Goal: Task Accomplishment & Management: Use online tool/utility

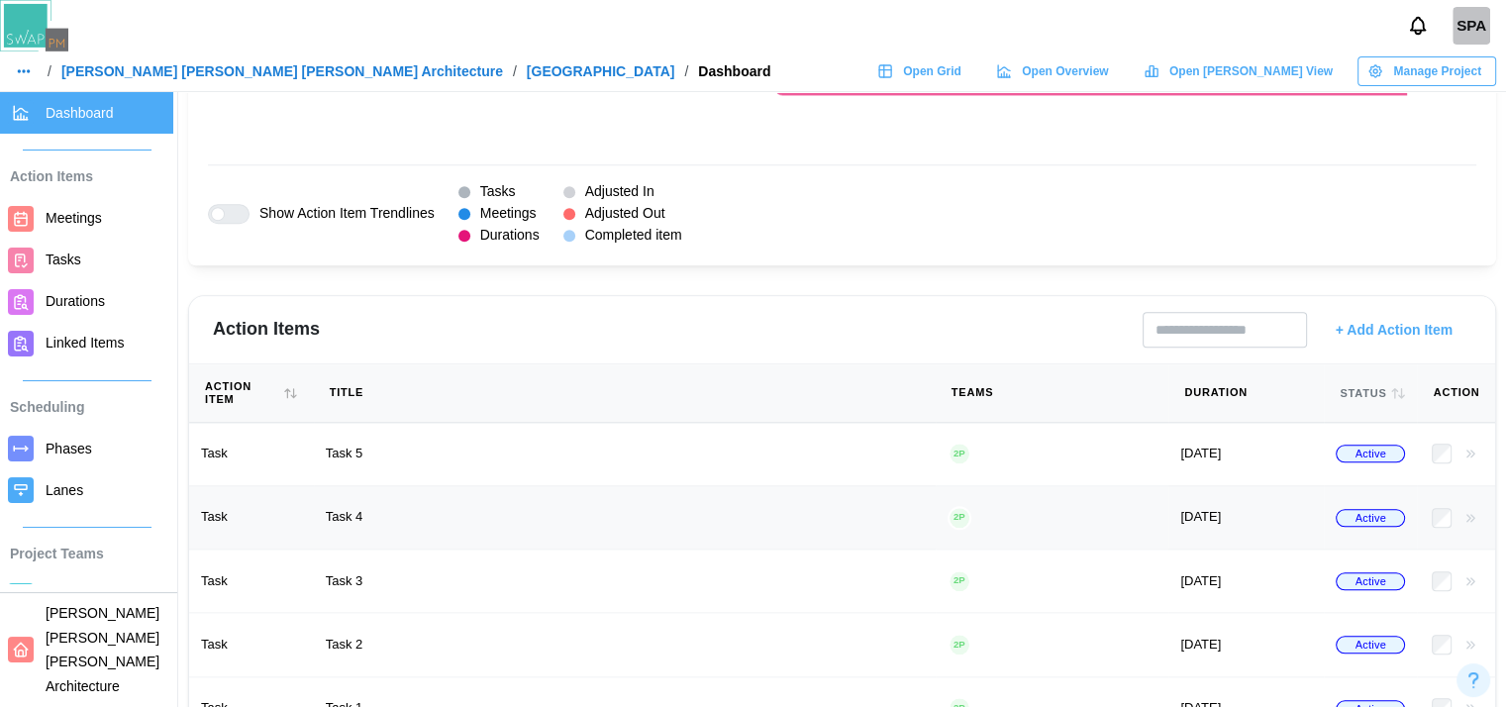
scroll to position [1994, 15]
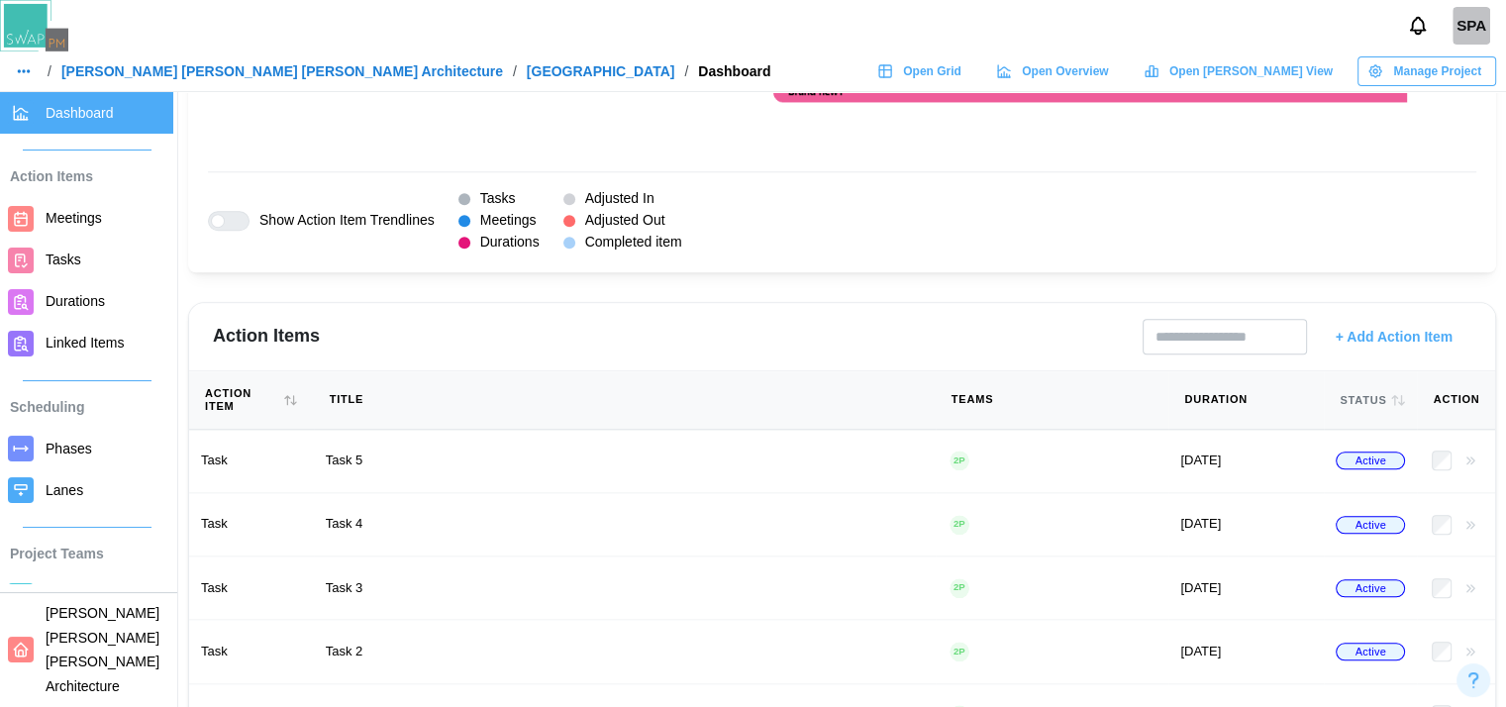
drag, startPoint x: 709, startPoint y: 342, endPoint x: 1372, endPoint y: 331, distance: 662.6
click at [1372, 331] on span "+ Add Action Item" at bounding box center [1394, 337] width 117 height 34
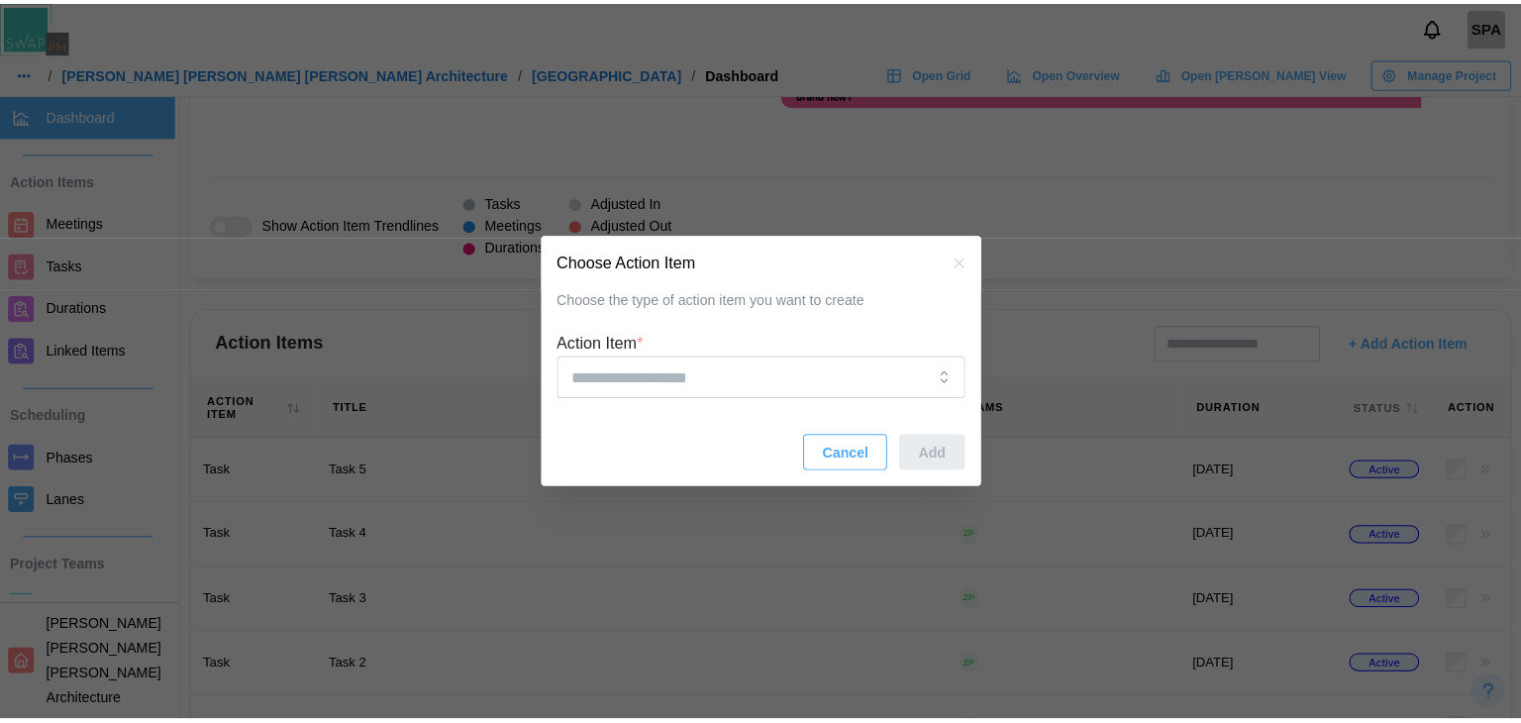
scroll to position [1994, 0]
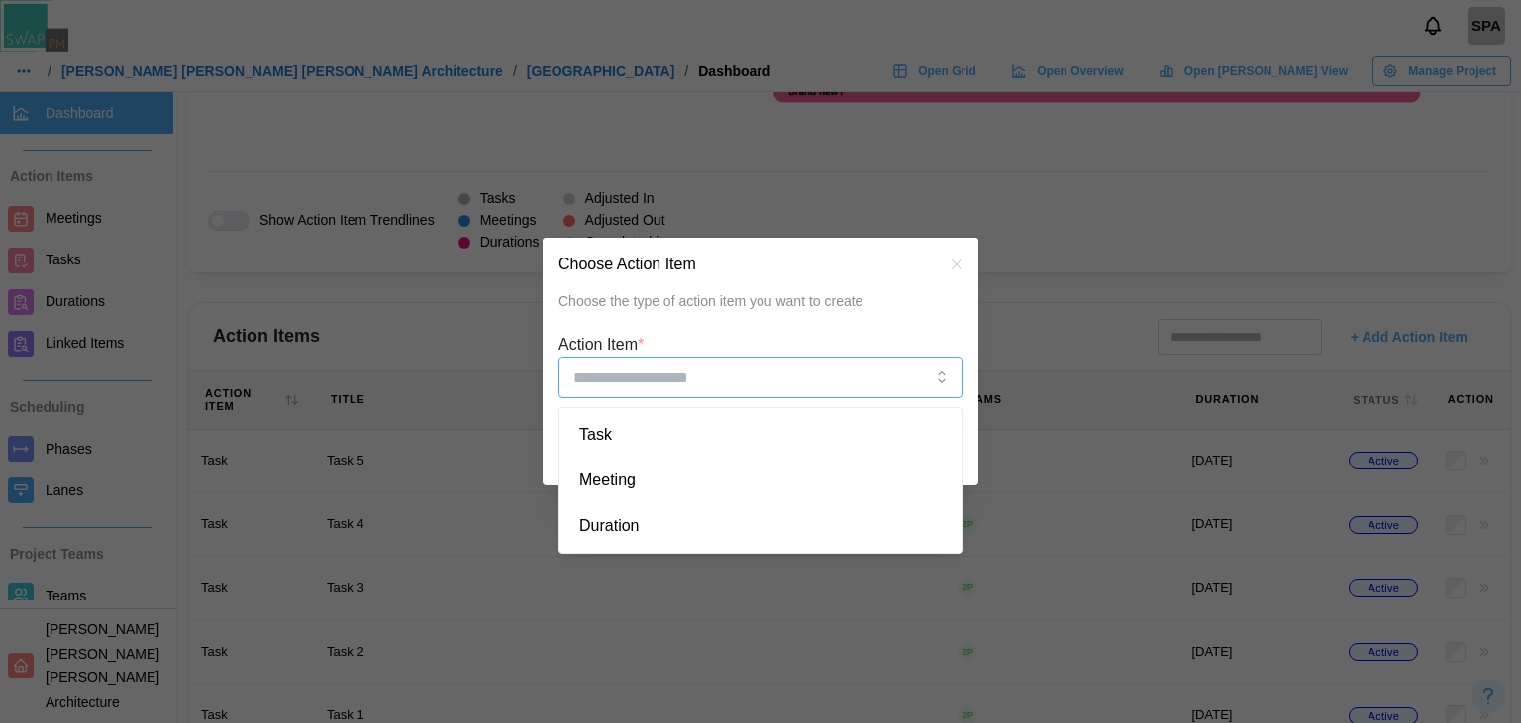
click at [806, 363] on input "Action Item *" at bounding box center [761, 378] width 404 height 42
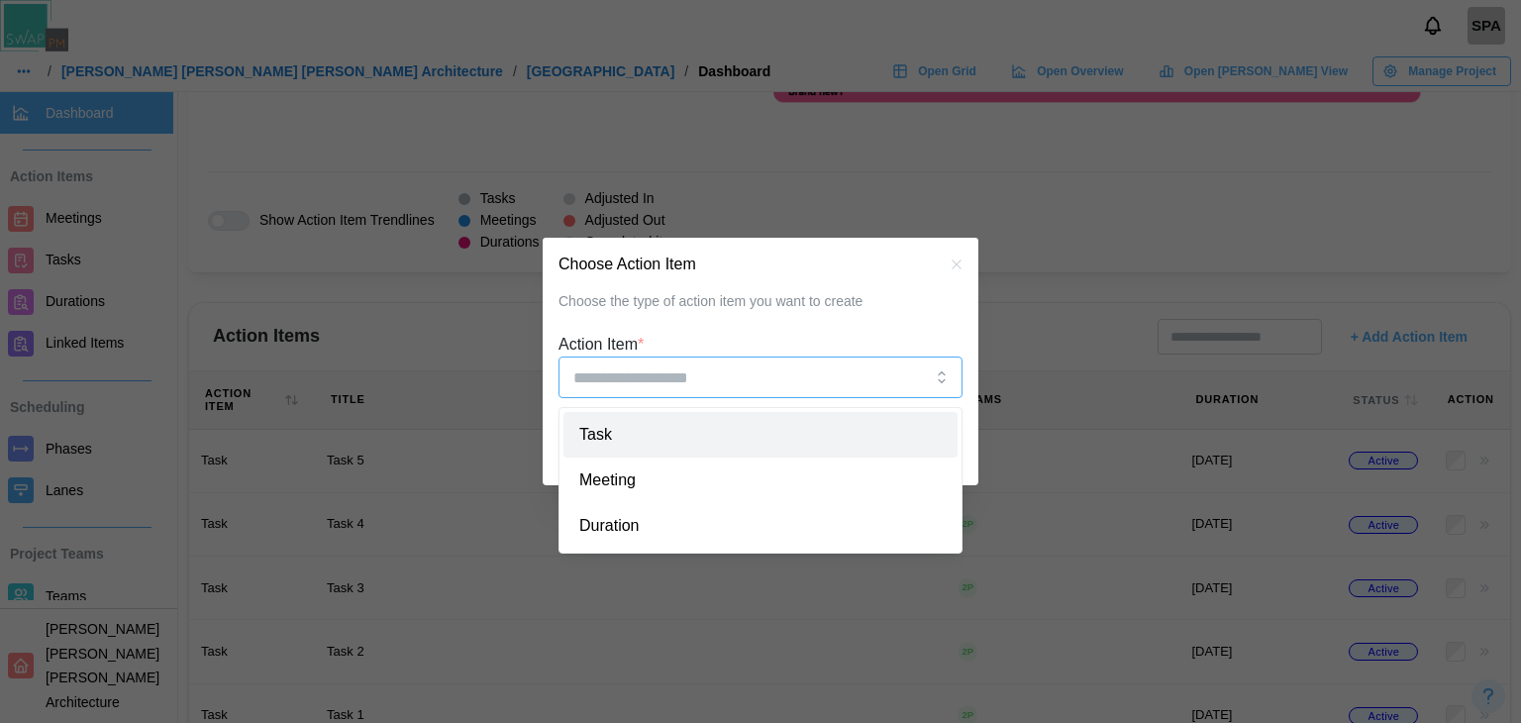
type input "****"
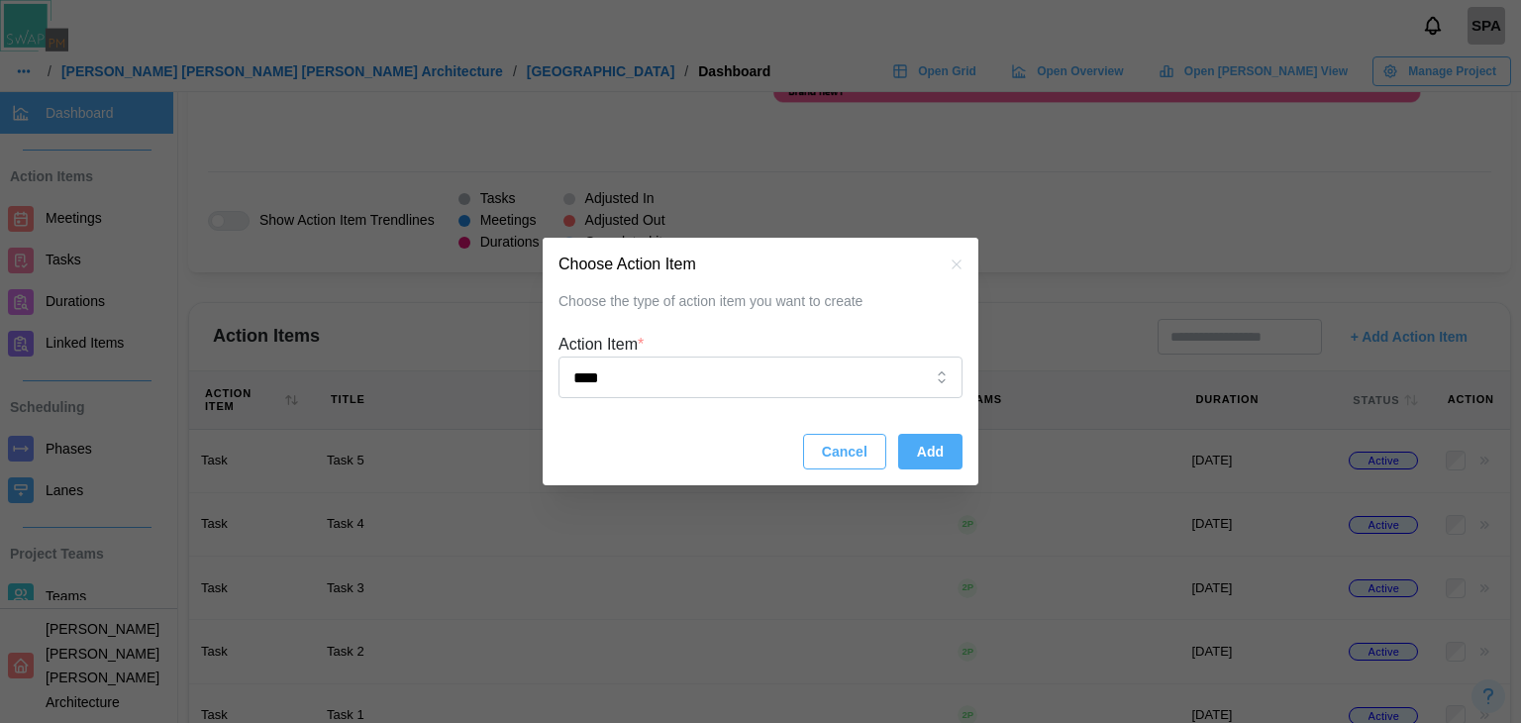
click at [909, 461] on button "Add" at bounding box center [930, 452] width 64 height 36
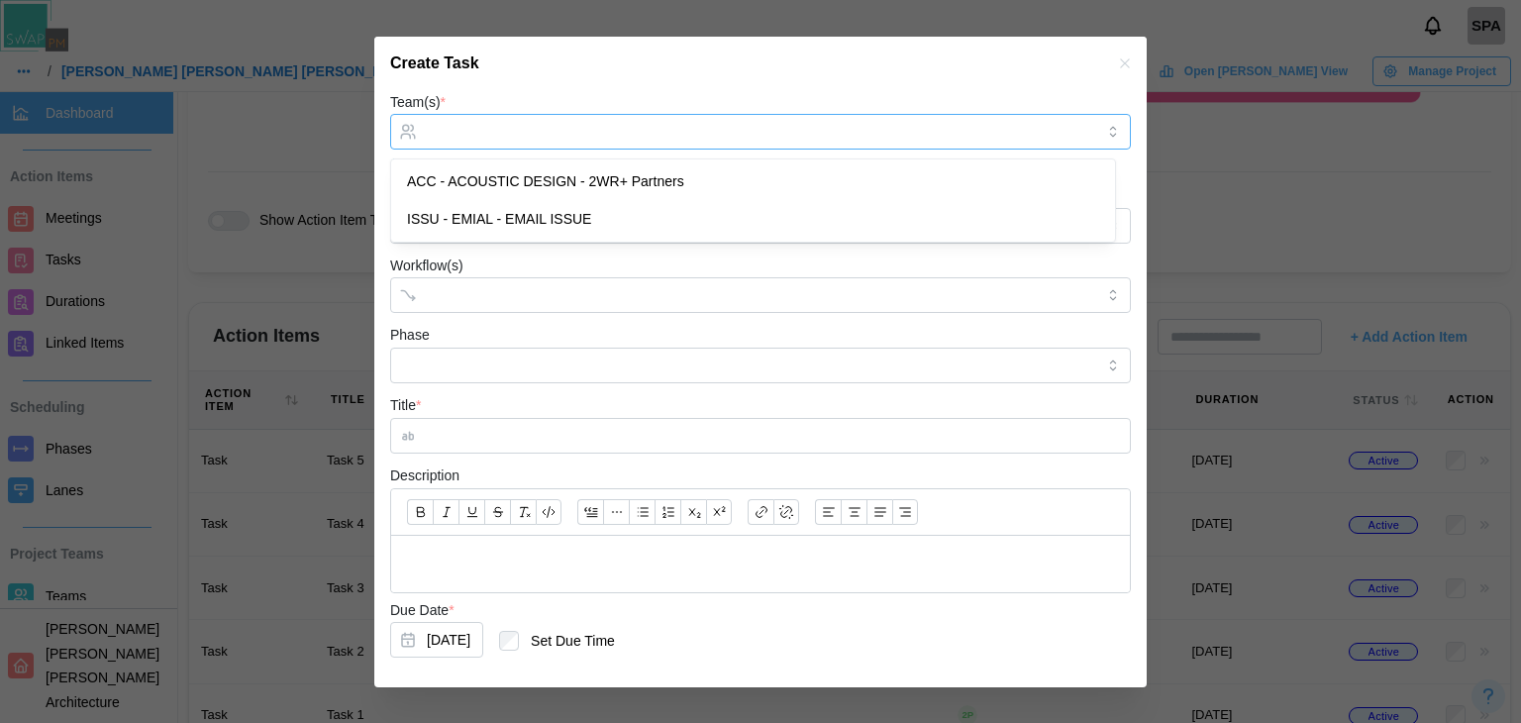
click at [565, 121] on div at bounding box center [758, 132] width 672 height 34
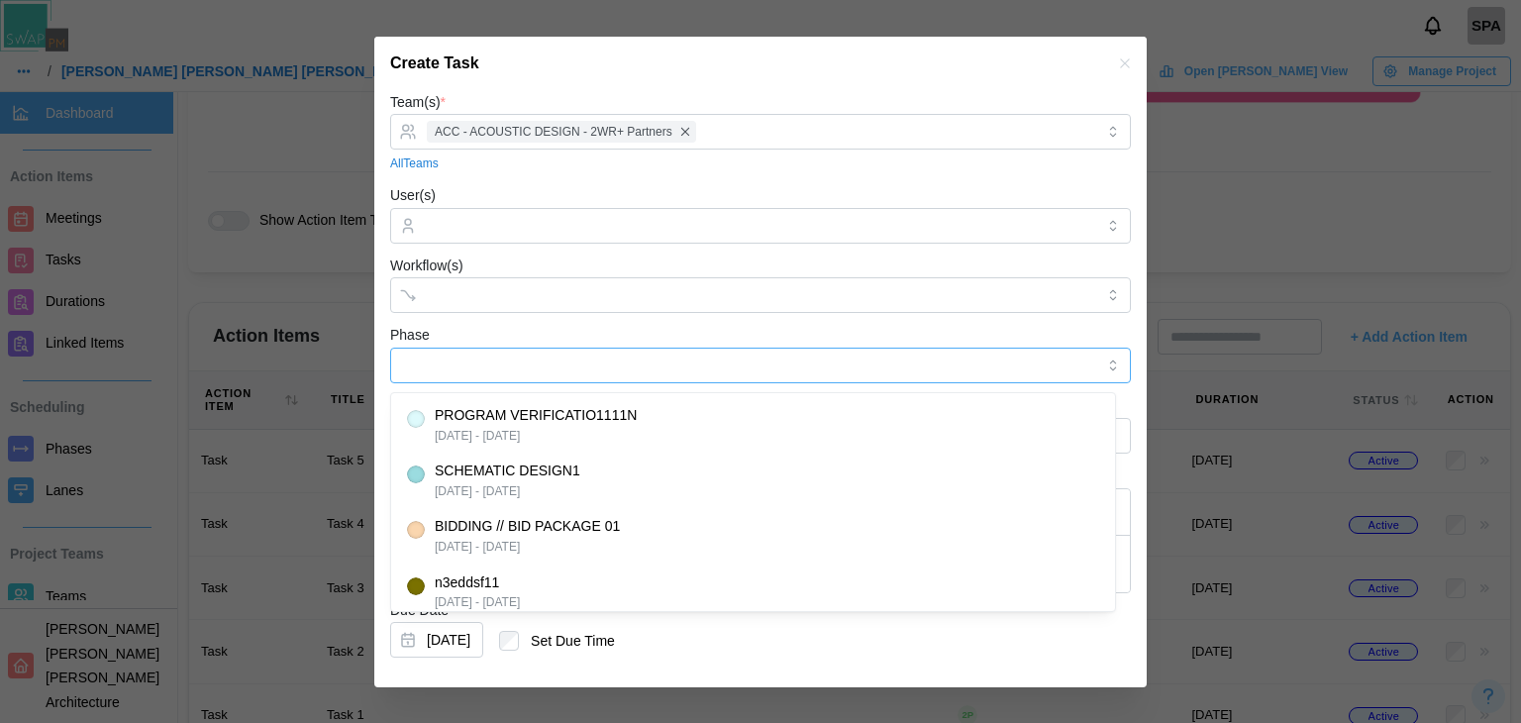
click at [611, 363] on input "Phase" at bounding box center [760, 366] width 741 height 36
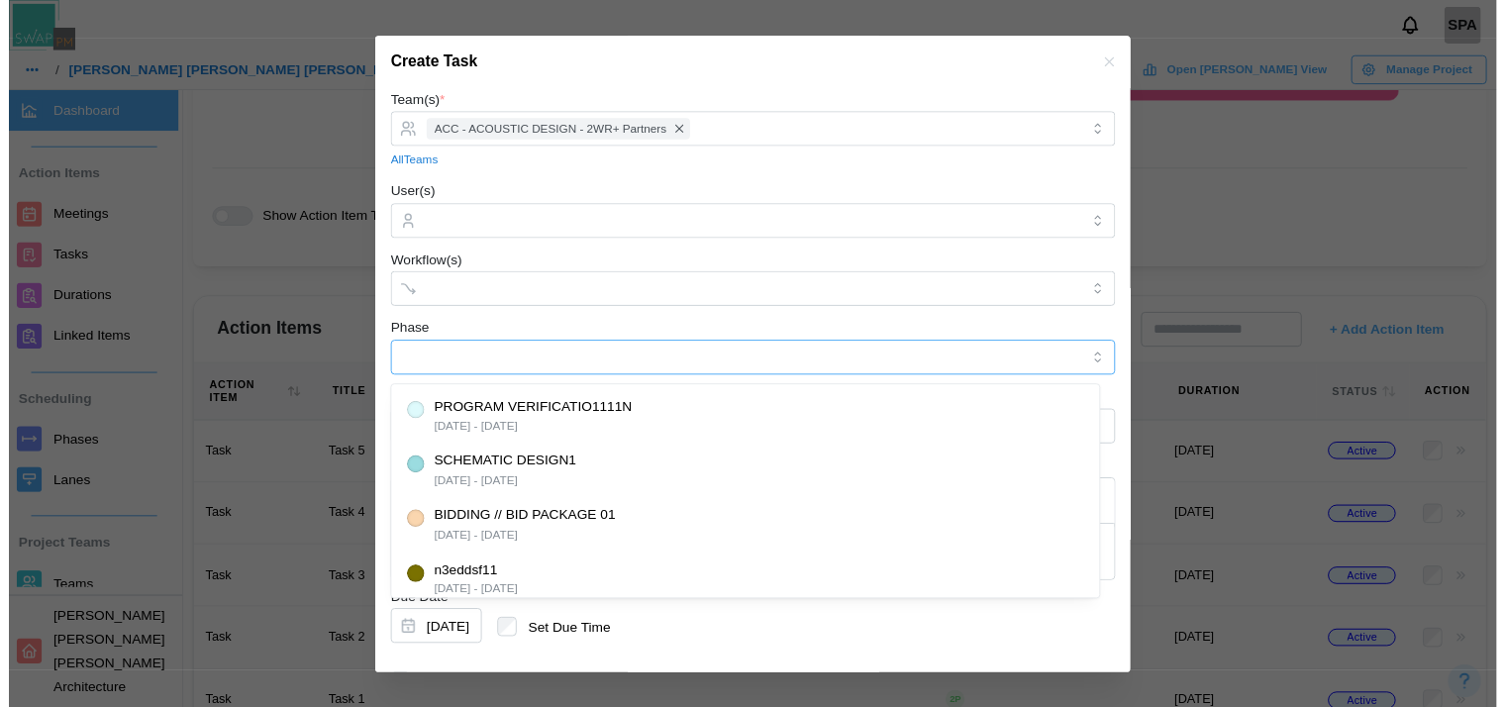
scroll to position [99, 0]
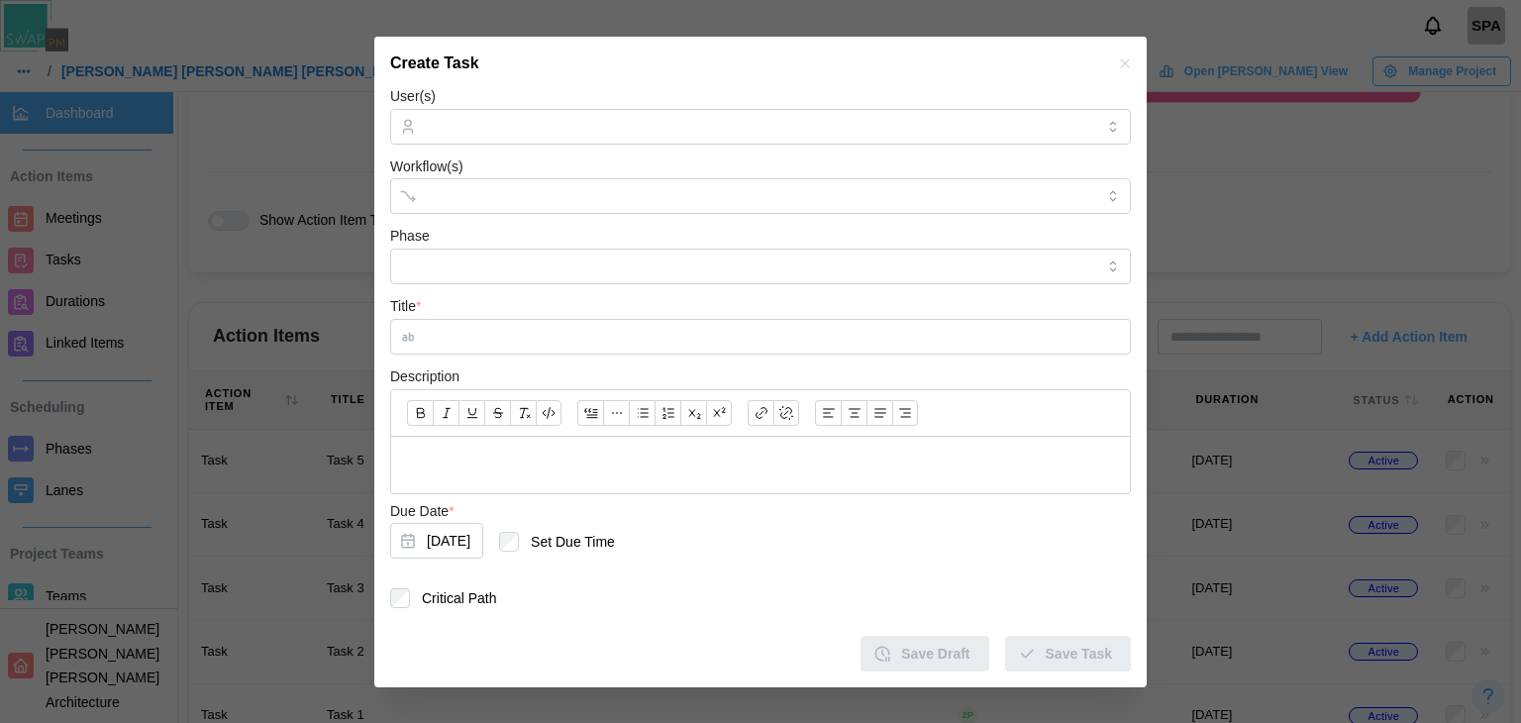
click at [684, 564] on div "Due Date * [DATE] Set Due Time" at bounding box center [760, 534] width 741 height 70
click at [509, 322] on input "Title *" at bounding box center [760, 337] width 741 height 36
type input "*******"
click at [1070, 655] on span "Save Task" at bounding box center [1079, 654] width 66 height 34
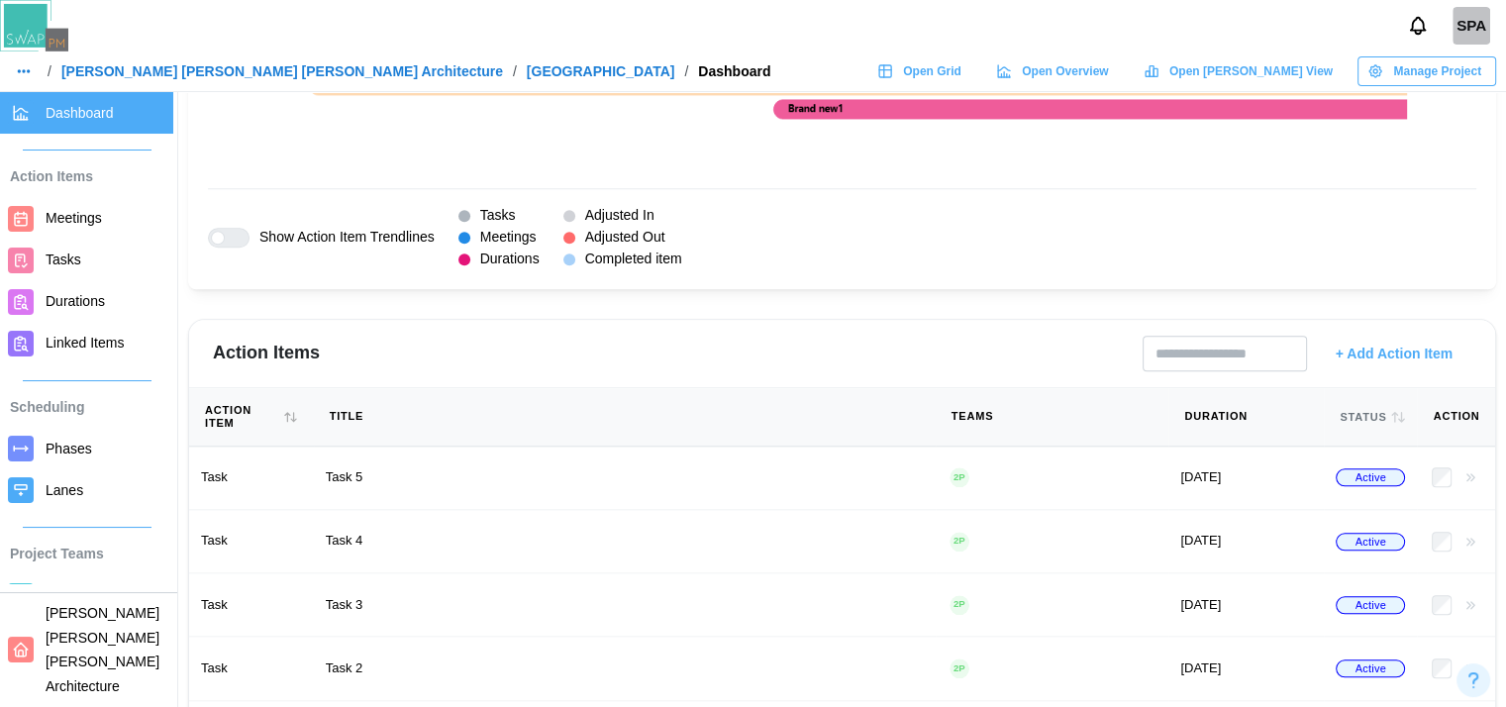
scroll to position [1977, 0]
